Goal: Navigation & Orientation: Find specific page/section

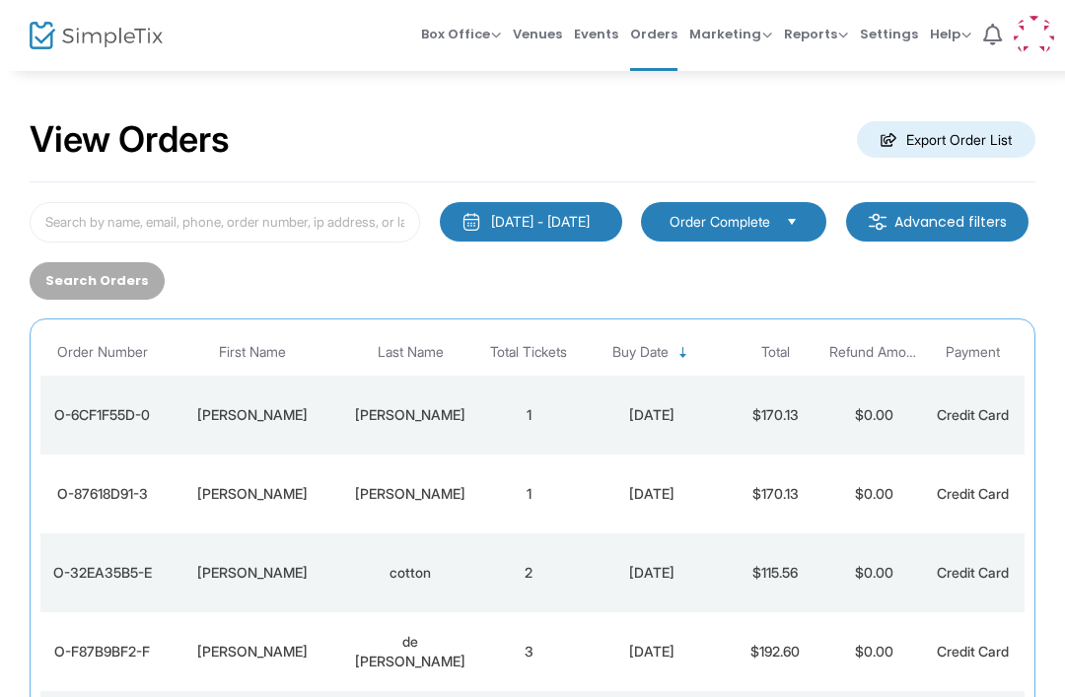
click at [483, 37] on span "Box Office" at bounding box center [461, 34] width 80 height 19
